Goal: Task Accomplishment & Management: Manage account settings

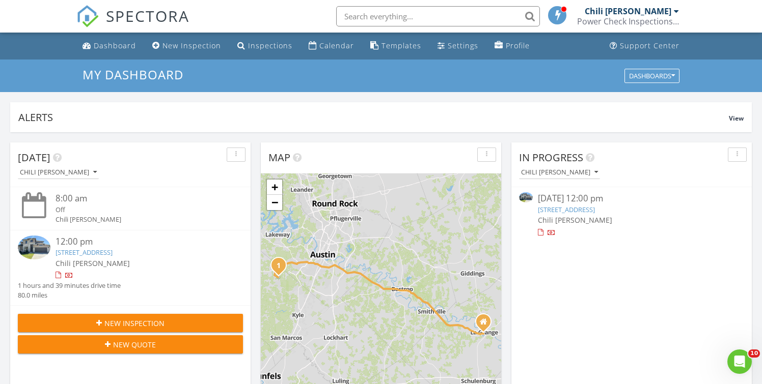
click at [113, 252] on link "304 Leaning Rock Rdg, Austin, TX 78737" at bounding box center [83, 252] width 57 height 9
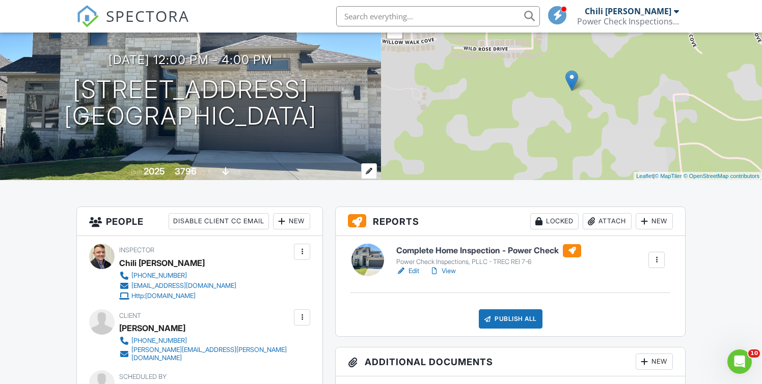
scroll to position [96, 0]
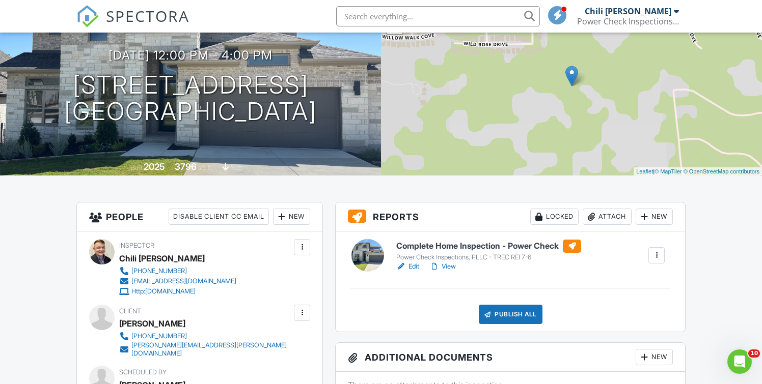
click at [410, 267] on link "Edit" at bounding box center [407, 267] width 23 height 10
